Goal: Information Seeking & Learning: Learn about a topic

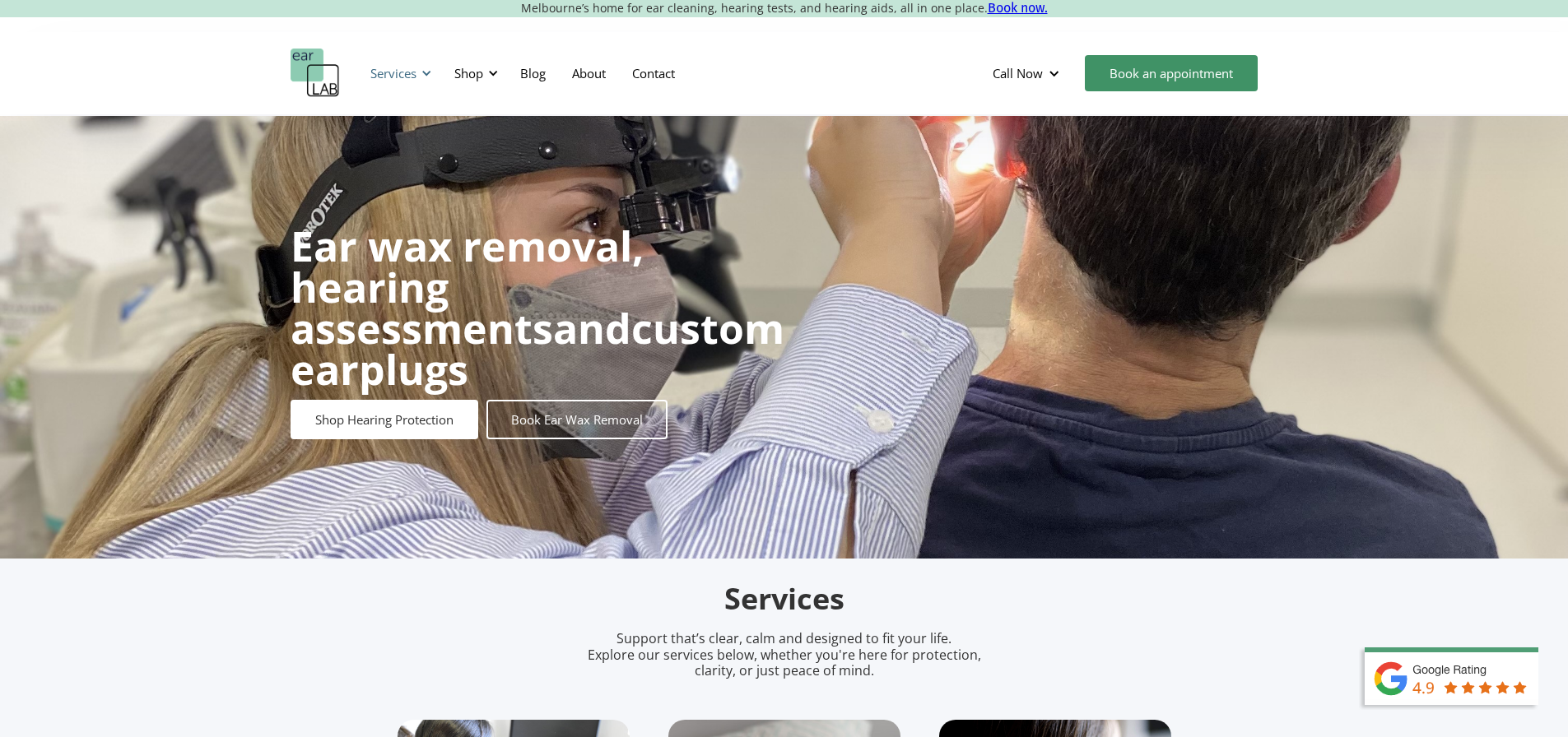
click at [428, 79] on div "Services" at bounding box center [398, 73] width 75 height 50
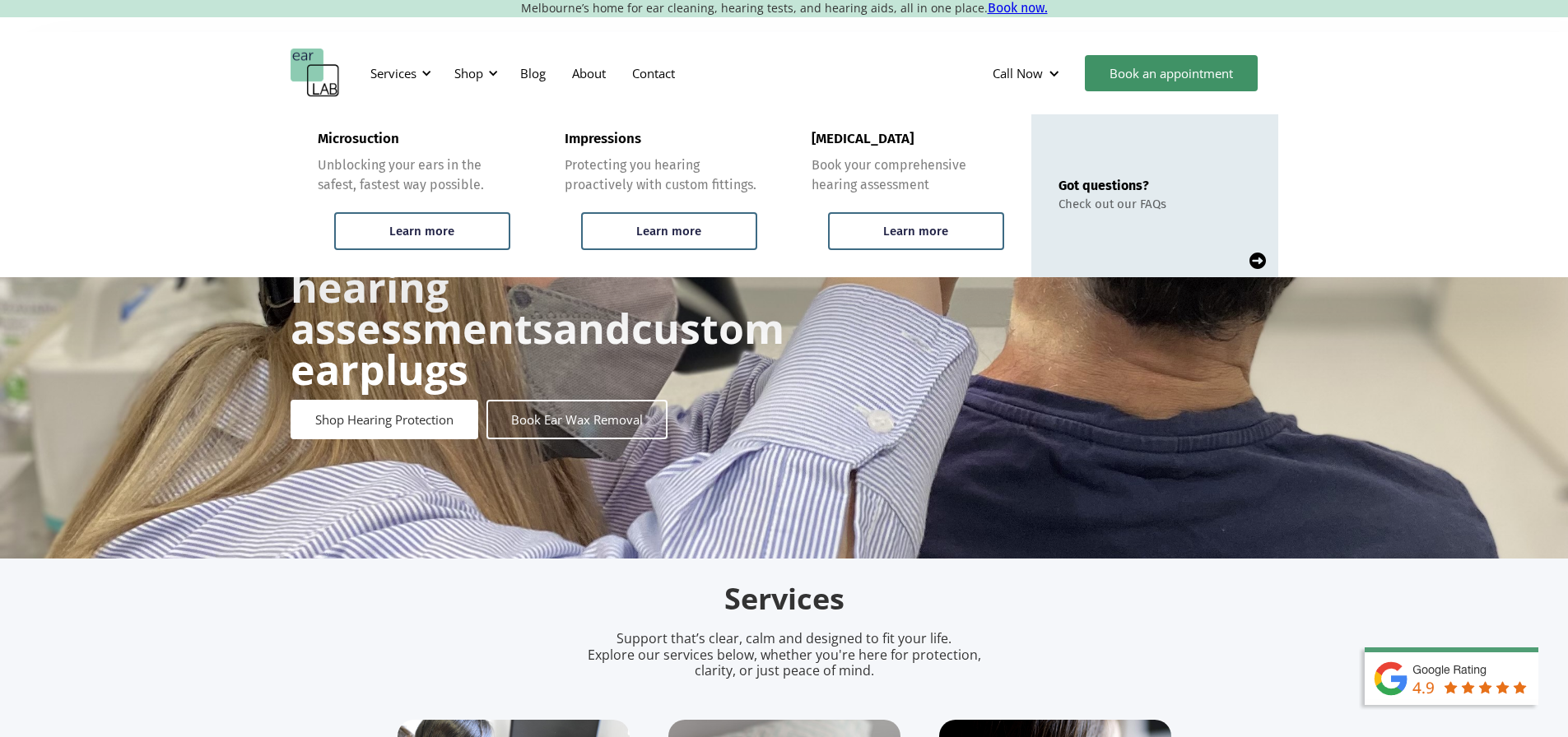
click at [247, 285] on div "Ear wax removal, hearing assessments and custom earplugs Shop Hearing Protectio…" at bounding box center [784, 337] width 1568 height 443
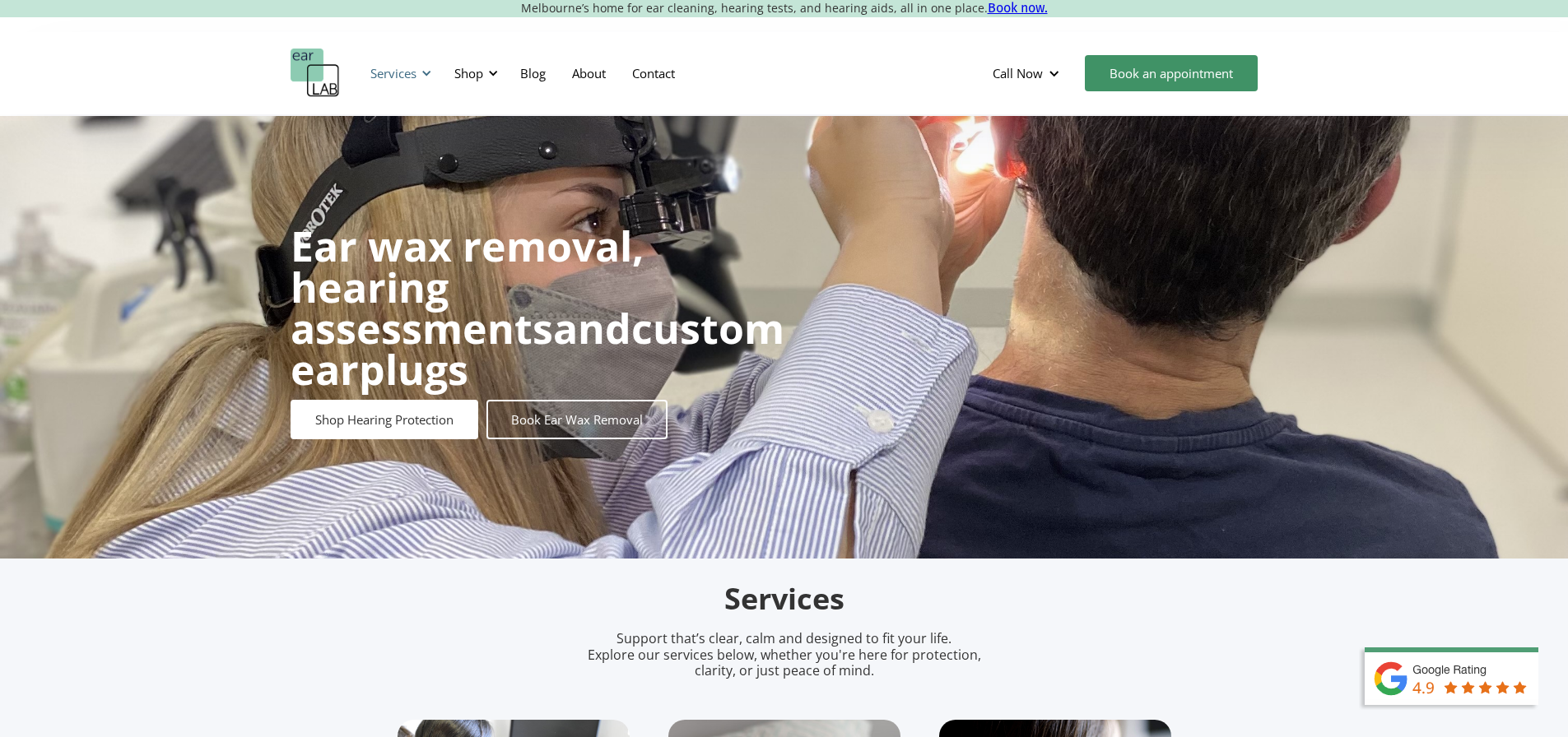
click at [414, 81] on div "Services" at bounding box center [398, 73] width 75 height 50
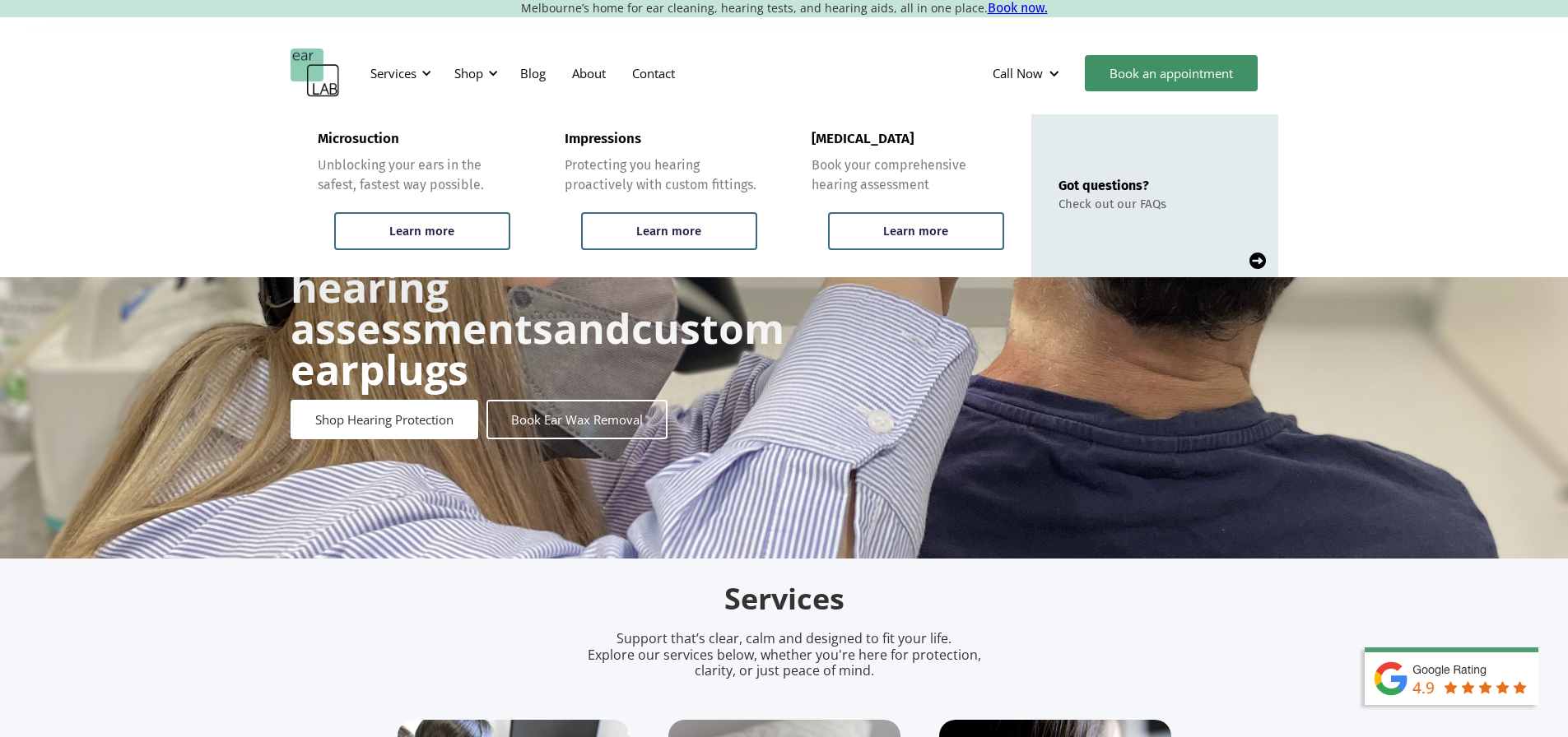
click at [296, 379] on h1 "Ear wax removal, hearing assessments and custom earplugs" at bounding box center [537, 308] width 494 height 164
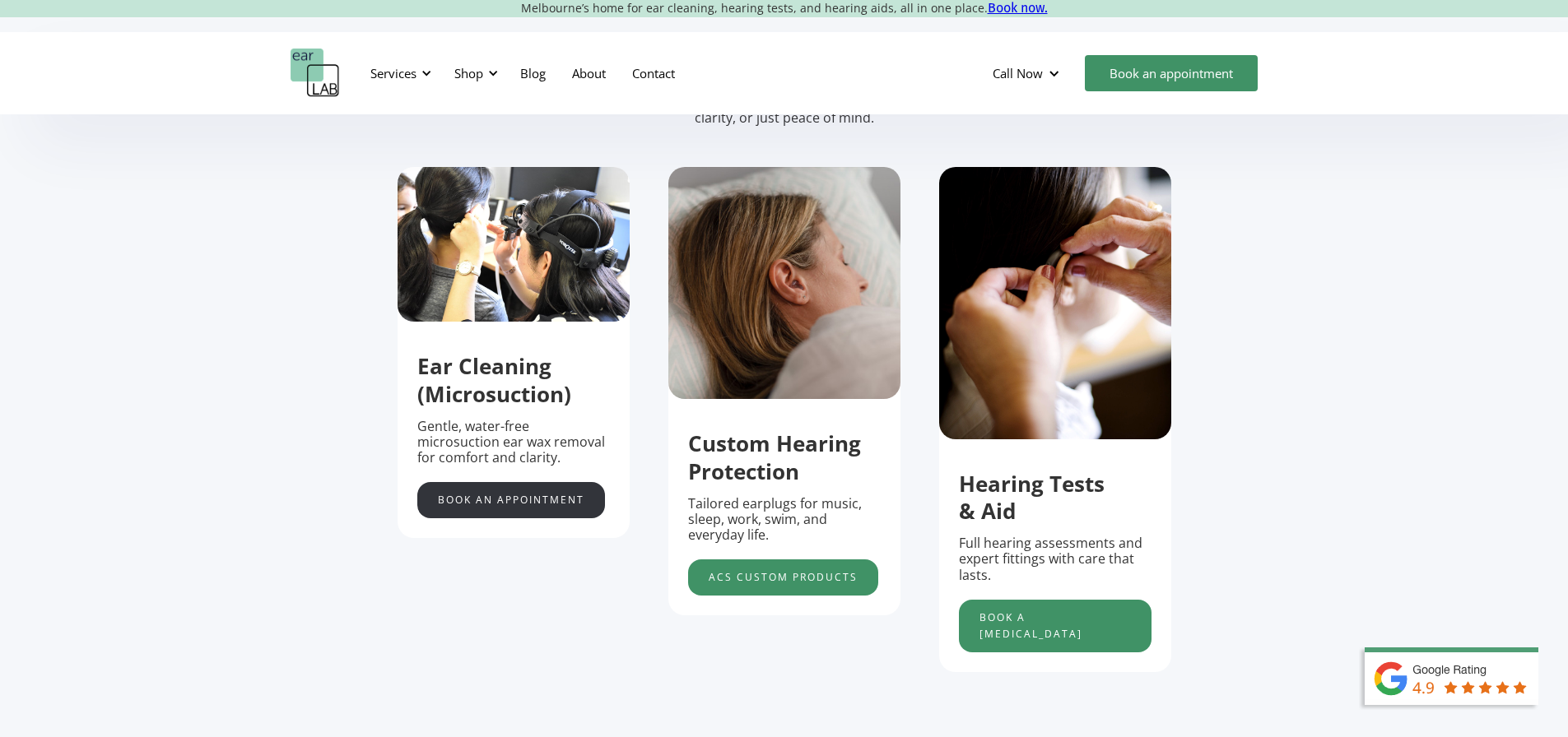
scroll to position [576, 0]
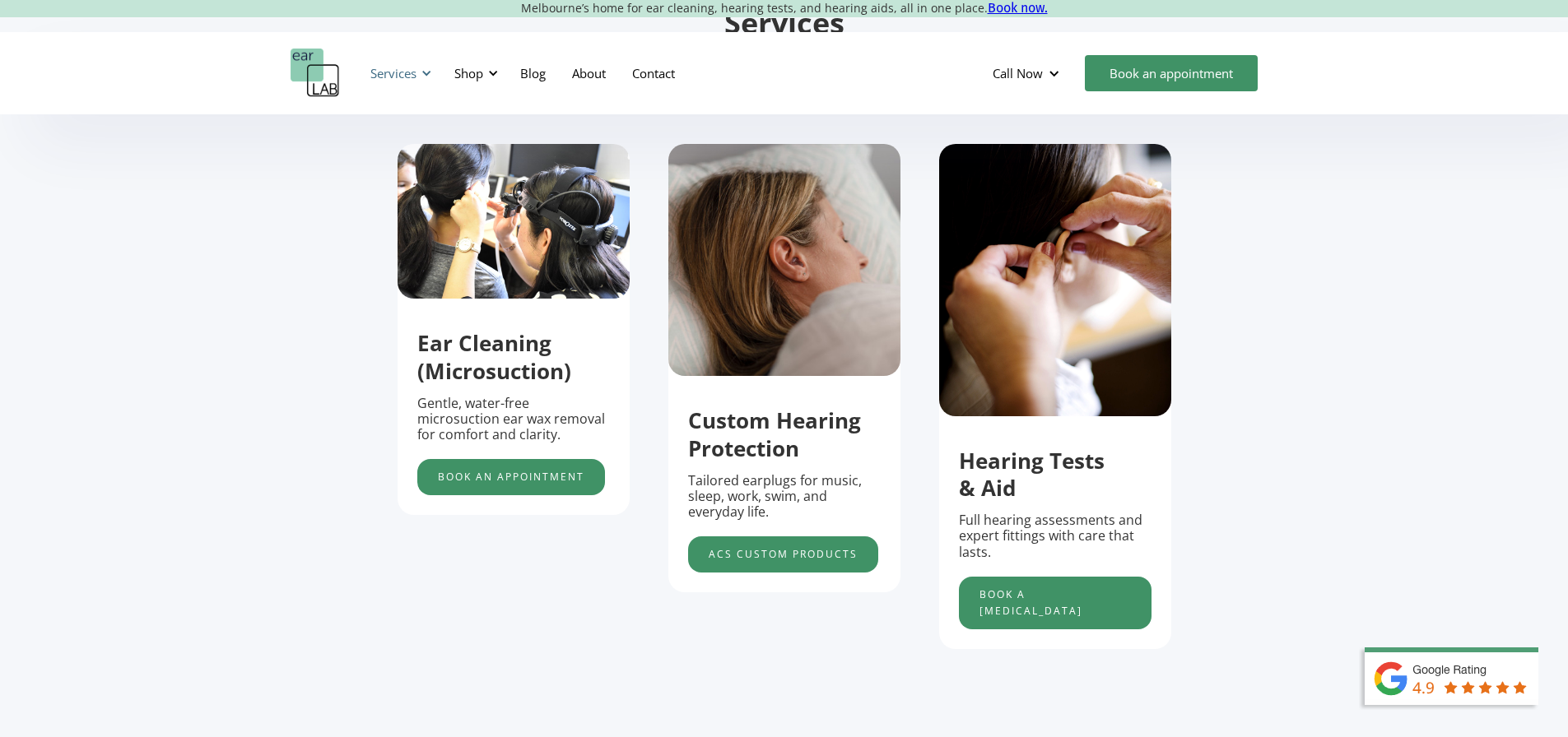
click at [430, 80] on div "Services" at bounding box center [398, 73] width 75 height 50
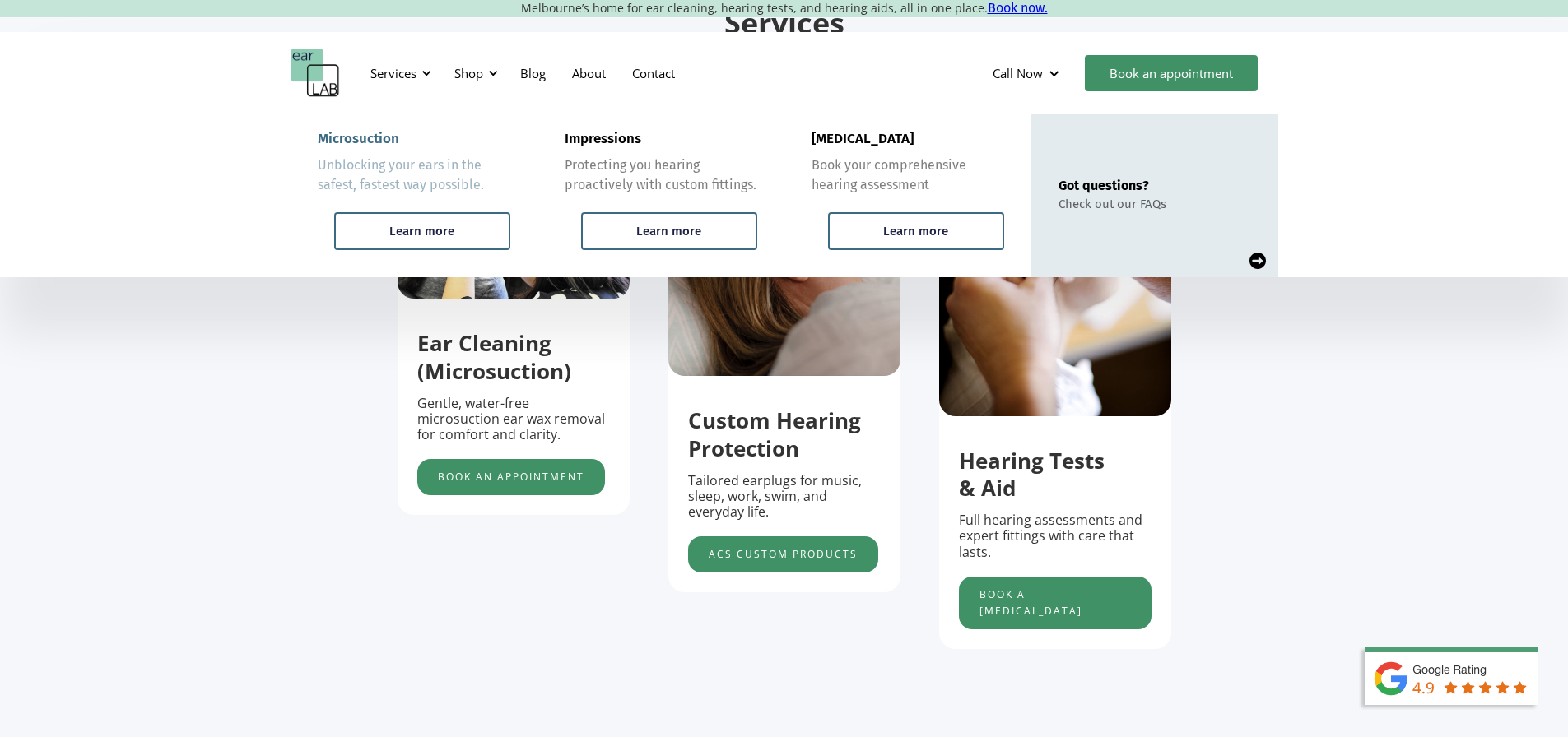
click at [426, 196] on link "Microsuction Unblocking your ears in the safest, fastest way possible. Learn mo…" at bounding box center [413, 195] width 247 height 162
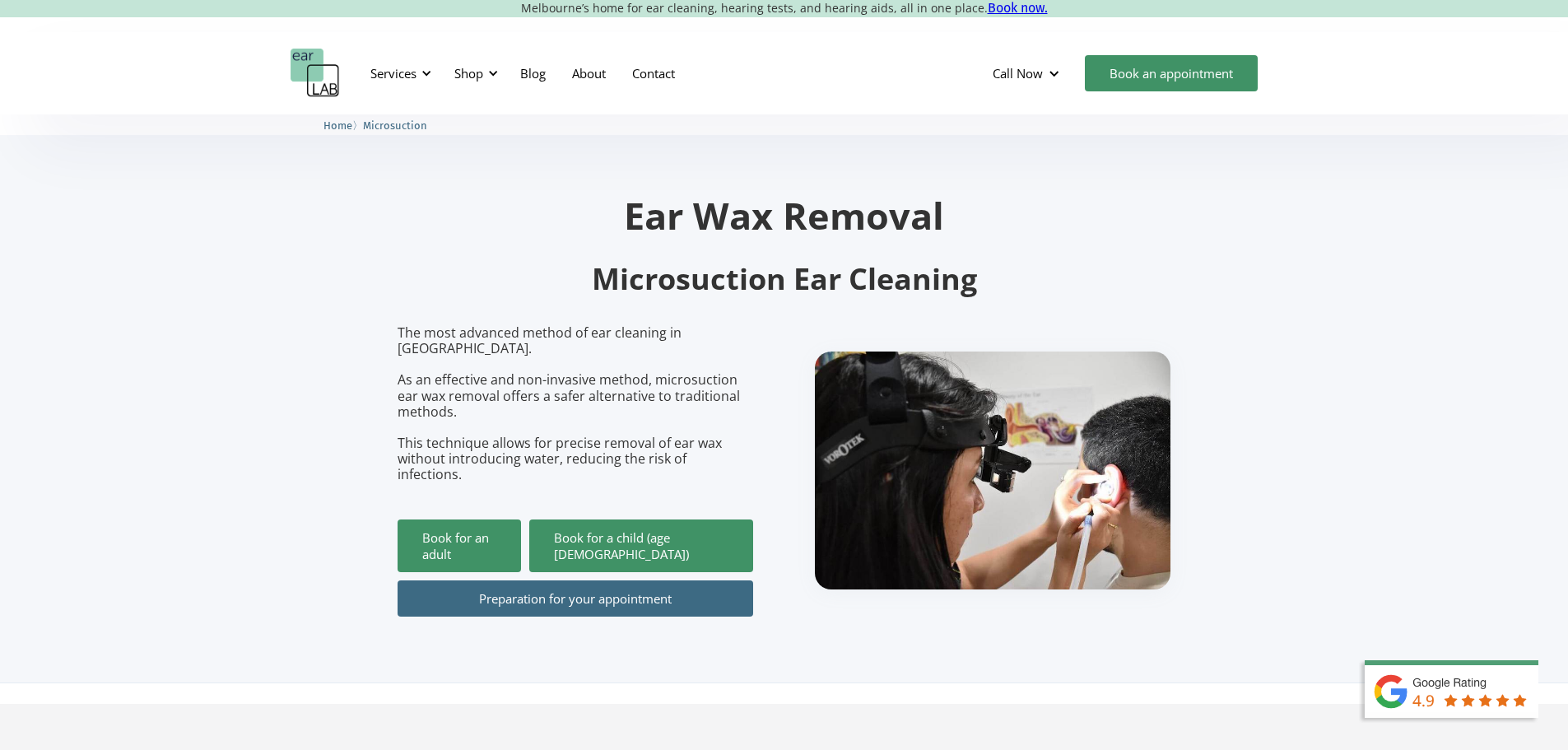
click at [624, 284] on h2 "Microsuction Ear Cleaning" at bounding box center [784, 278] width 774 height 39
copy h2 "Microsuction"
click at [325, 303] on section "Ear Wax Removal Microsuction Ear Cleaning The most advanced method of ear clean…" at bounding box center [784, 398] width 1568 height 569
